Goal: Task Accomplishment & Management: Use online tool/utility

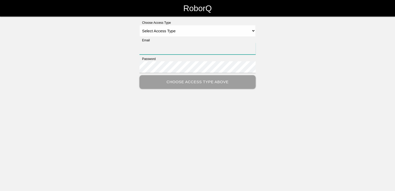
type input "[PERSON_NAME][EMAIL_ADDRESS][PERSON_NAME][DOMAIN_NAME]"
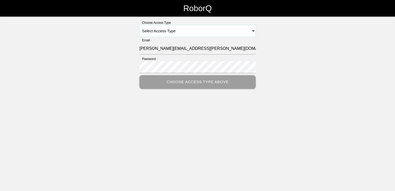
click at [251, 29] on select "Select Access Type Admin Customer Supervisor Worker" at bounding box center [197, 31] width 116 height 12
select select "Customer"
click at [139, 25] on select "Select Access Type Admin Customer Supervisor Worker" at bounding box center [197, 31] width 116 height 12
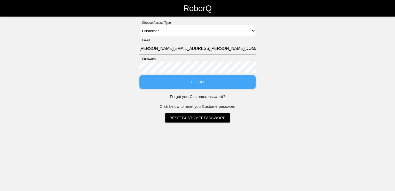
click at [196, 83] on button "Login" at bounding box center [197, 82] width 116 height 14
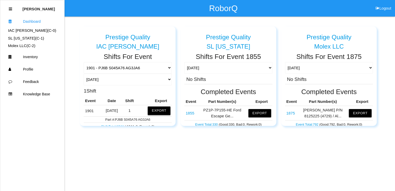
click at [162, 110] on button "Export" at bounding box center [159, 110] width 23 height 8
click at [154, 109] on button "Excel" at bounding box center [154, 109] width 10 height 4
